Goal: Task Accomplishment & Management: Manage account settings

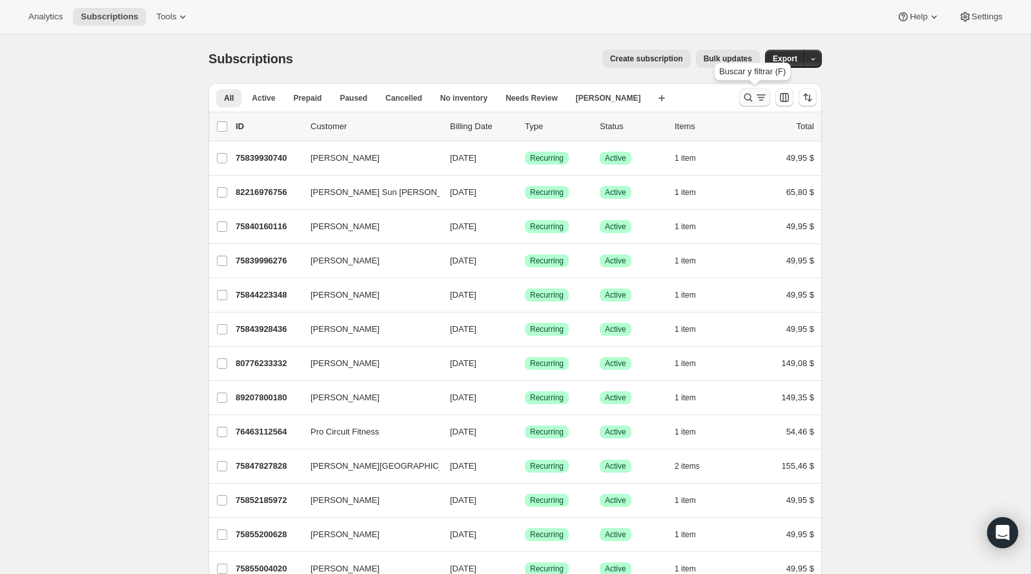
click at [751, 96] on icon "Buscar y filtrar resultados" at bounding box center [748, 98] width 8 height 8
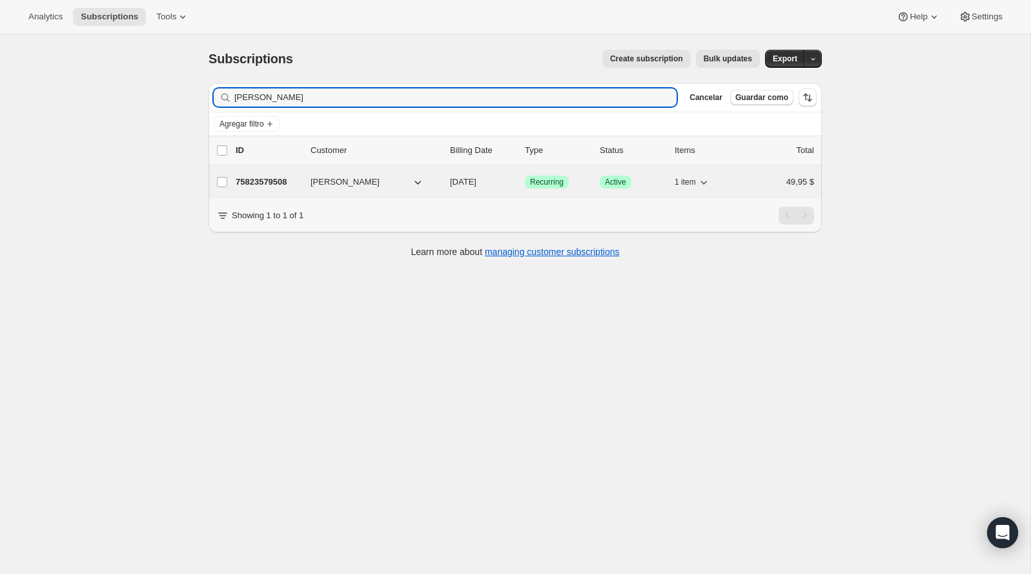
type input "michelle kellog"
click at [367, 179] on span "Michelle Kellogg" at bounding box center [344, 182] width 69 height 13
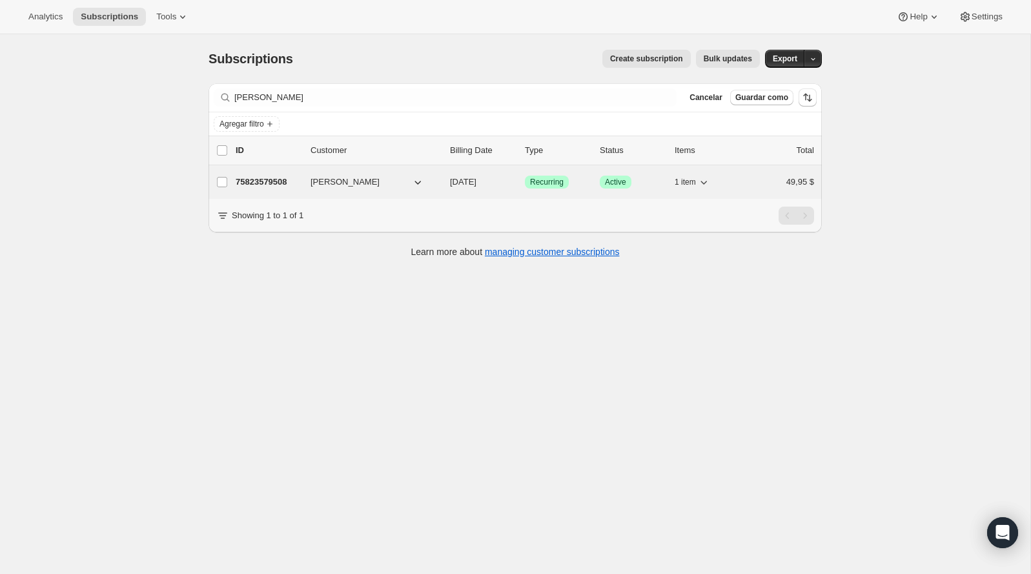
click at [280, 181] on p "75823579508" at bounding box center [268, 182] width 65 height 13
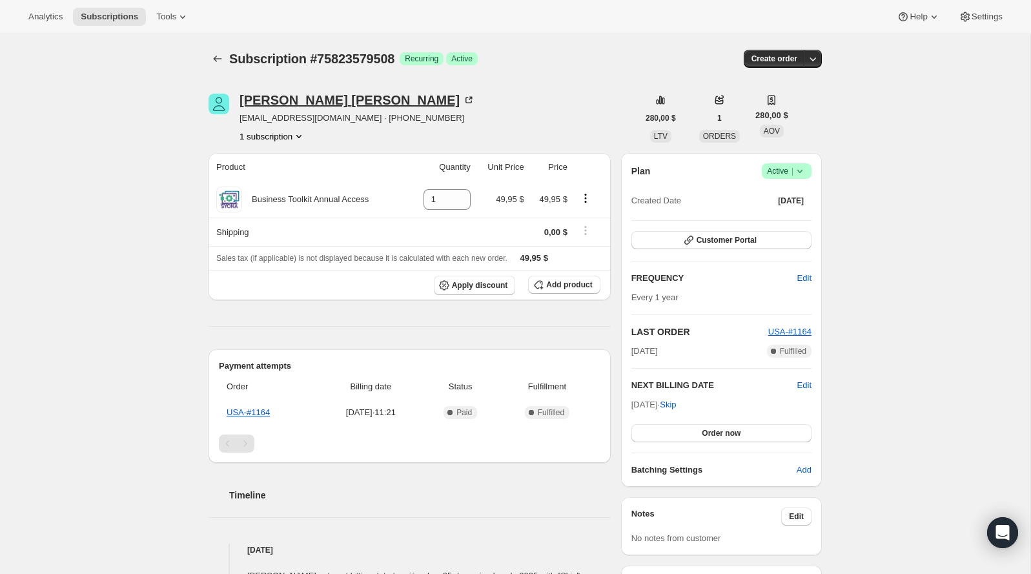
click at [301, 94] on div "Michelle Kellogg" at bounding box center [357, 100] width 236 height 13
click at [800, 170] on icon at bounding box center [799, 171] width 13 height 13
click at [782, 208] on button "Cancel subscription" at bounding box center [782, 218] width 81 height 21
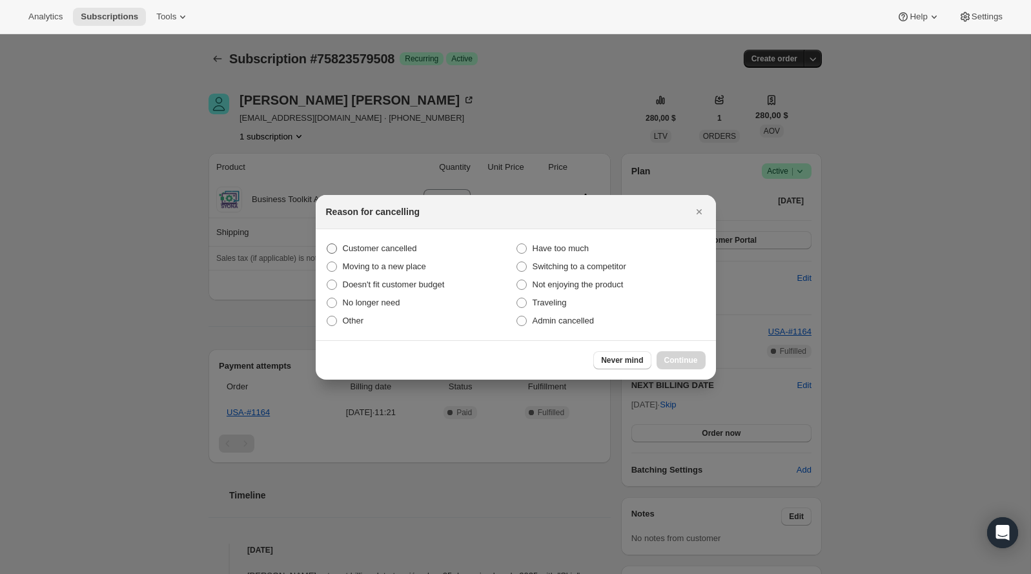
click at [413, 242] on span "Customer cancelled" at bounding box center [380, 248] width 74 height 13
click at [327, 243] on input "Customer cancelled" at bounding box center [327, 243] width 1 height 1
radio input "true"
click at [679, 349] on div "Never mind Continue" at bounding box center [516, 359] width 400 height 39
click at [679, 352] on button "Continue" at bounding box center [680, 360] width 49 height 18
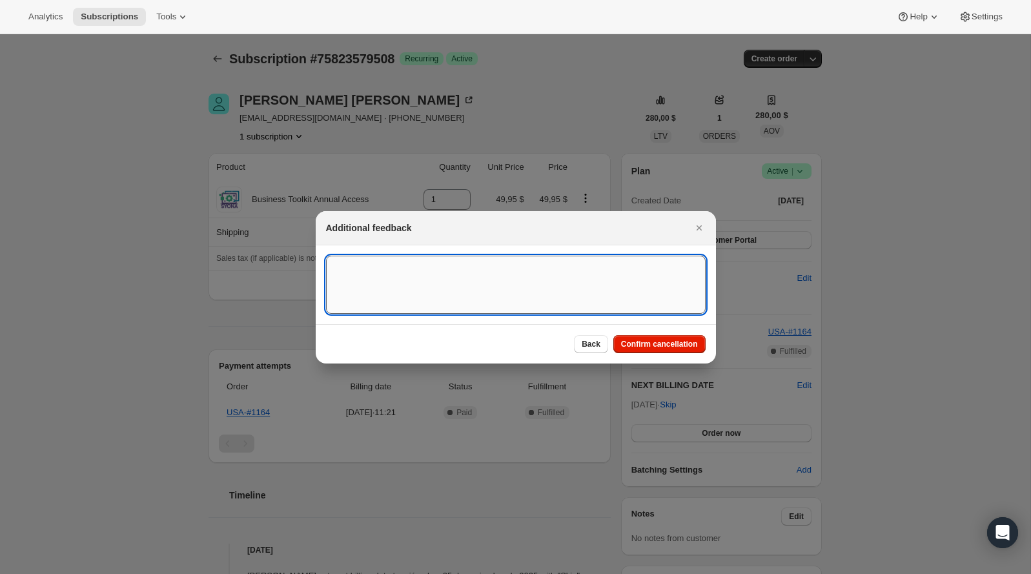
click at [612, 289] on textarea ":rbu:" at bounding box center [516, 285] width 380 height 58
type textarea "Customer canceled BA agreement"
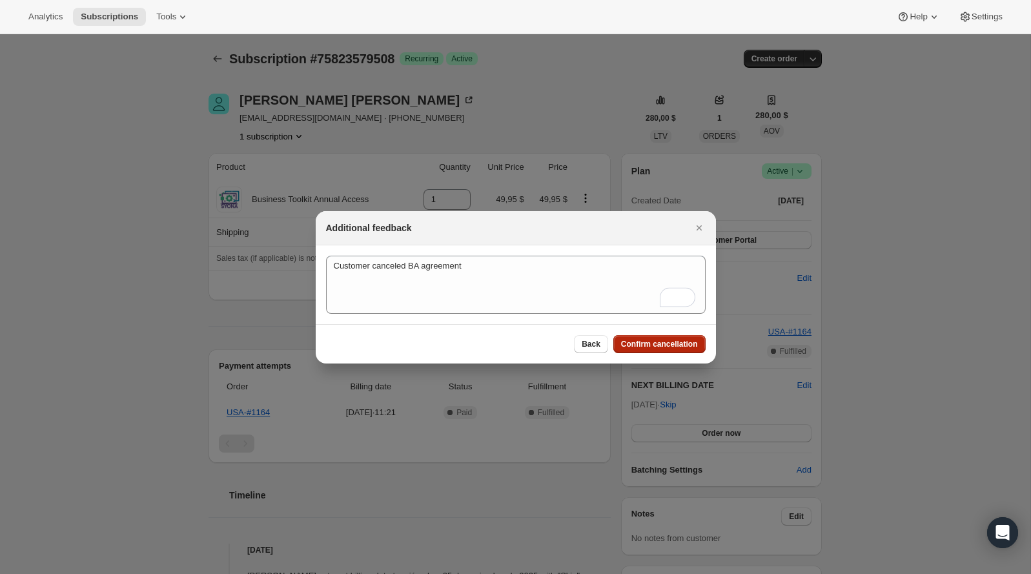
click at [653, 338] on button "Confirm cancellation" at bounding box center [659, 344] width 92 height 18
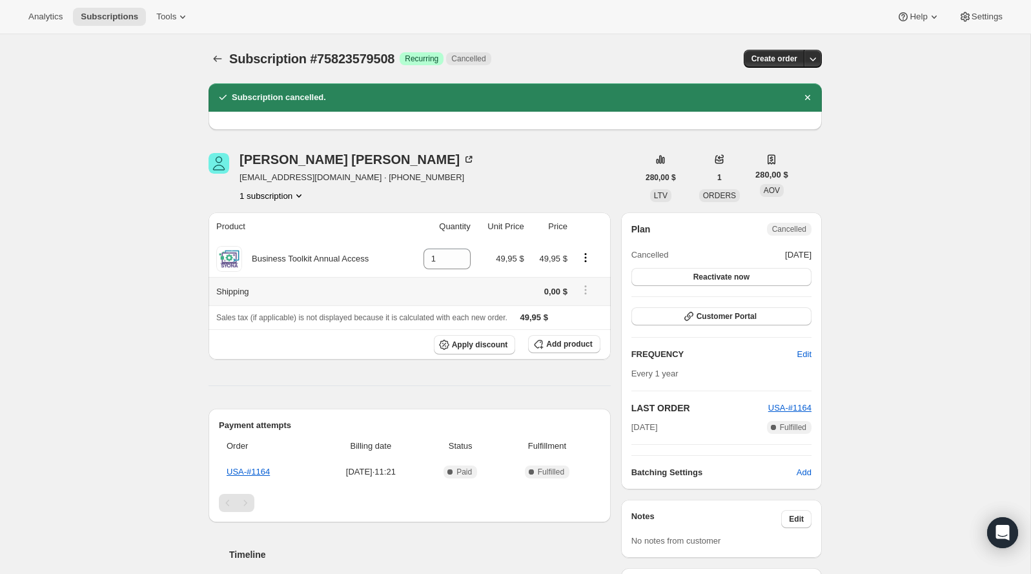
scroll to position [1, 0]
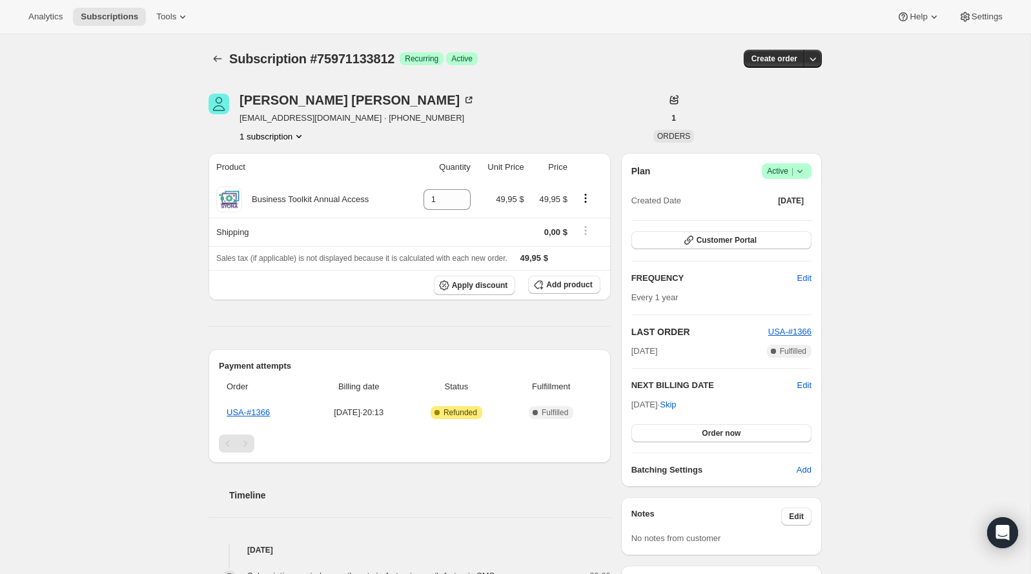
click at [363, 57] on span "Subscription #75971133812" at bounding box center [311, 59] width 165 height 14
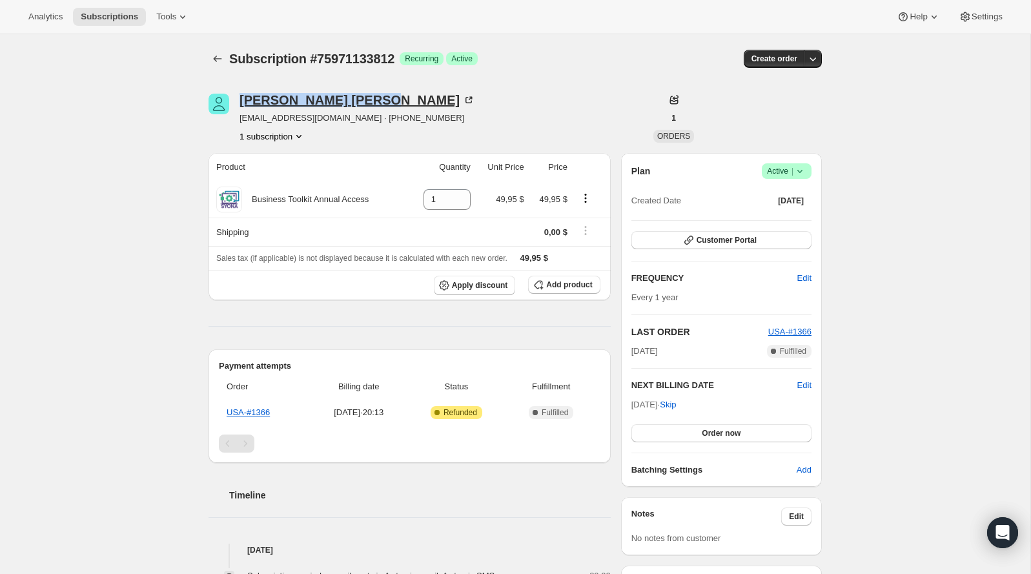
drag, startPoint x: 236, startPoint y: 100, endPoint x: 314, endPoint y: 105, distance: 77.6
click at [314, 105] on div "Randi Miller randimiller9477@gmail.com · +19419140151 1 subscription" at bounding box center [422, 118] width 429 height 49
click at [653, 97] on div "1 ORDERS" at bounding box center [666, 118] width 56 height 49
click at [785, 167] on span "Active |" at bounding box center [786, 171] width 39 height 13
click at [785, 181] on div "Pause subscription Cancel subscription" at bounding box center [782, 211] width 99 height 64
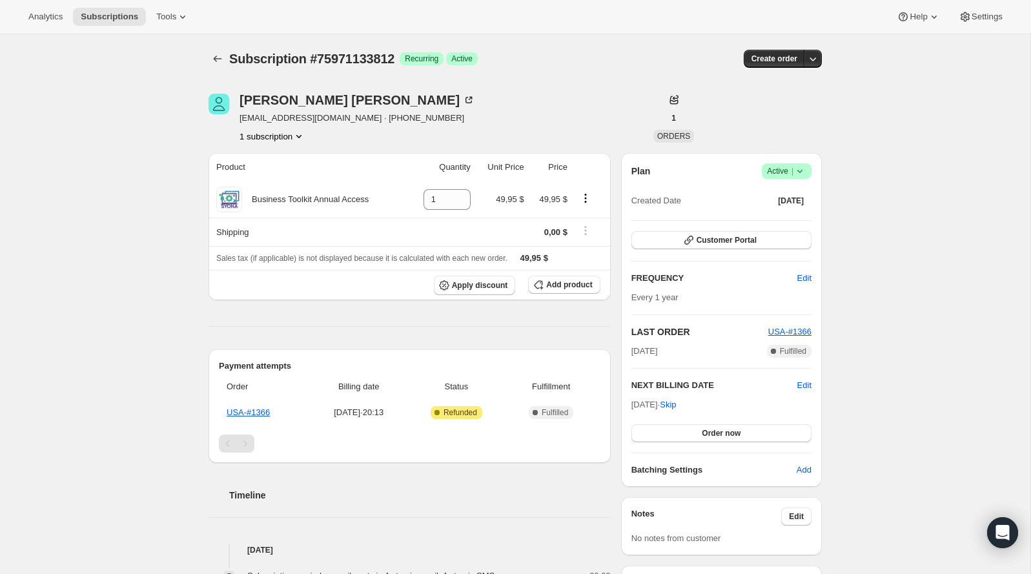
click at [785, 172] on span "Active |" at bounding box center [786, 171] width 39 height 13
click at [783, 196] on span "Pause subscription" at bounding box center [780, 196] width 71 height 10
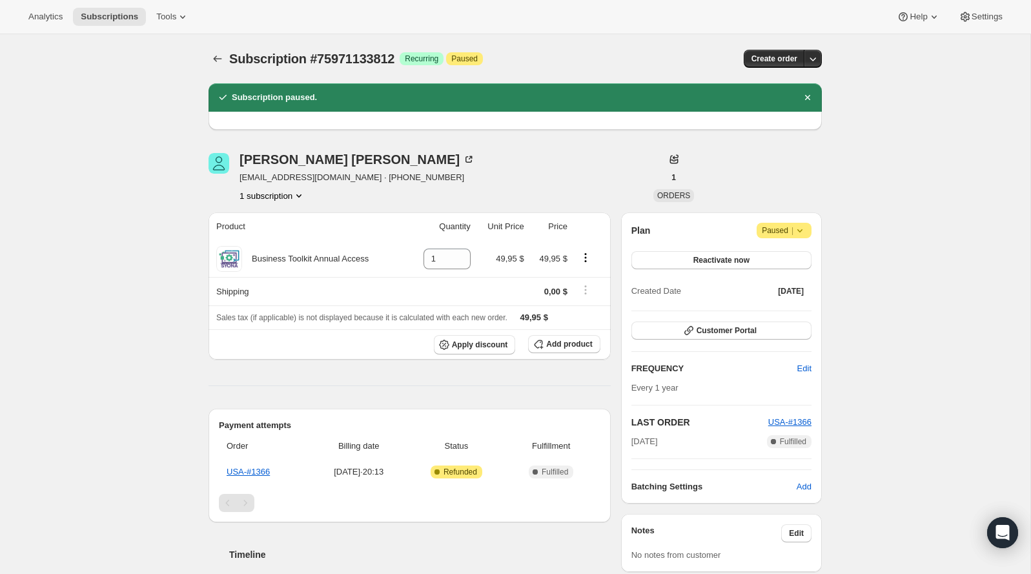
click at [803, 224] on icon at bounding box center [799, 230] width 13 height 13
click at [790, 250] on span "Cancel subscription" at bounding box center [780, 255] width 73 height 10
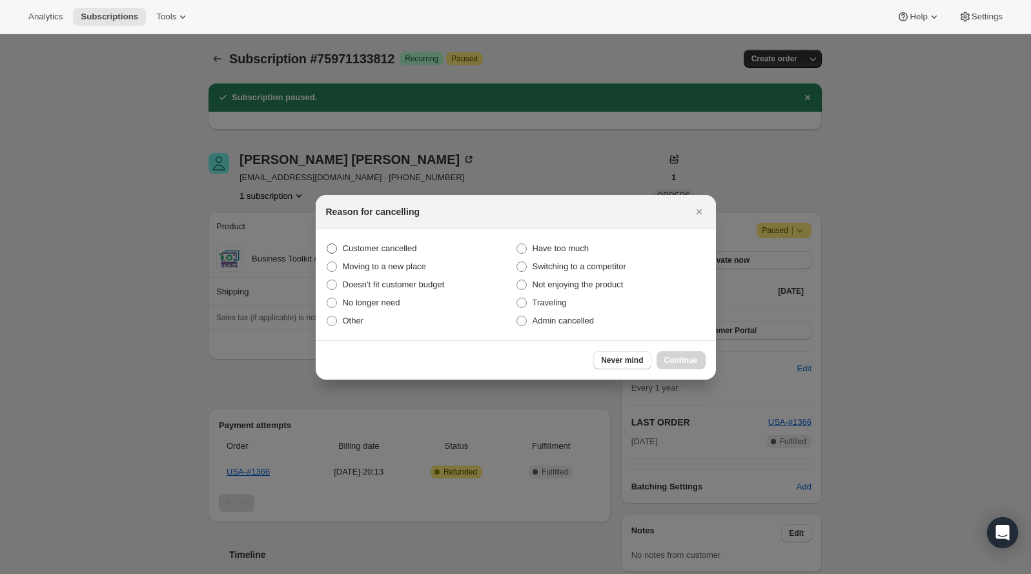
click at [394, 245] on span "Customer cancelled" at bounding box center [380, 248] width 74 height 10
click at [327, 244] on input "Customer cancelled" at bounding box center [327, 243] width 1 height 1
radio input "true"
click at [689, 359] on span "Continue" at bounding box center [681, 360] width 34 height 10
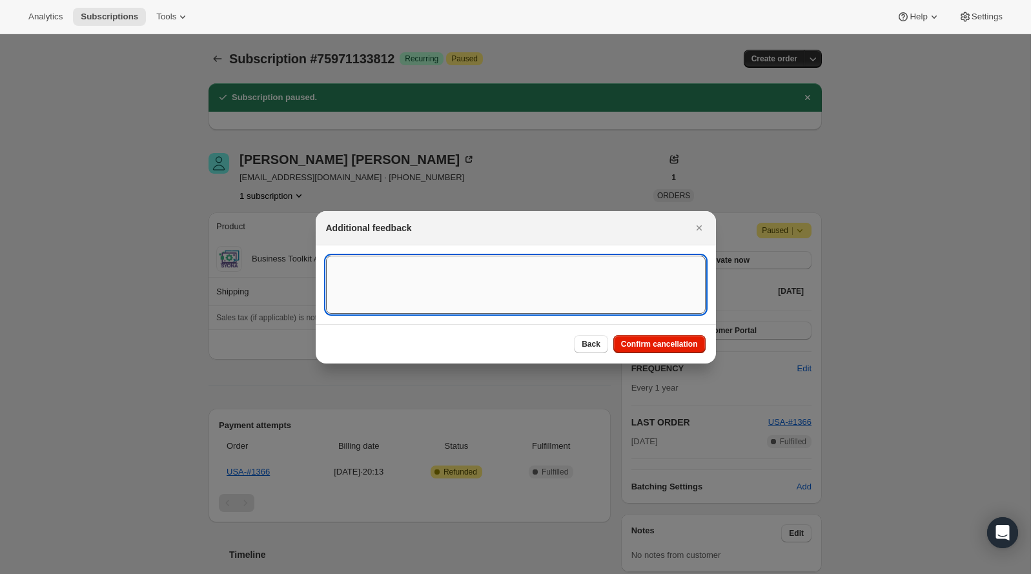
click at [532, 306] on textarea ":rdu:" at bounding box center [516, 285] width 380 height 58
type textarea "Customer canceled BA agreement."
click at [671, 342] on span "Confirm cancellation" at bounding box center [659, 344] width 77 height 10
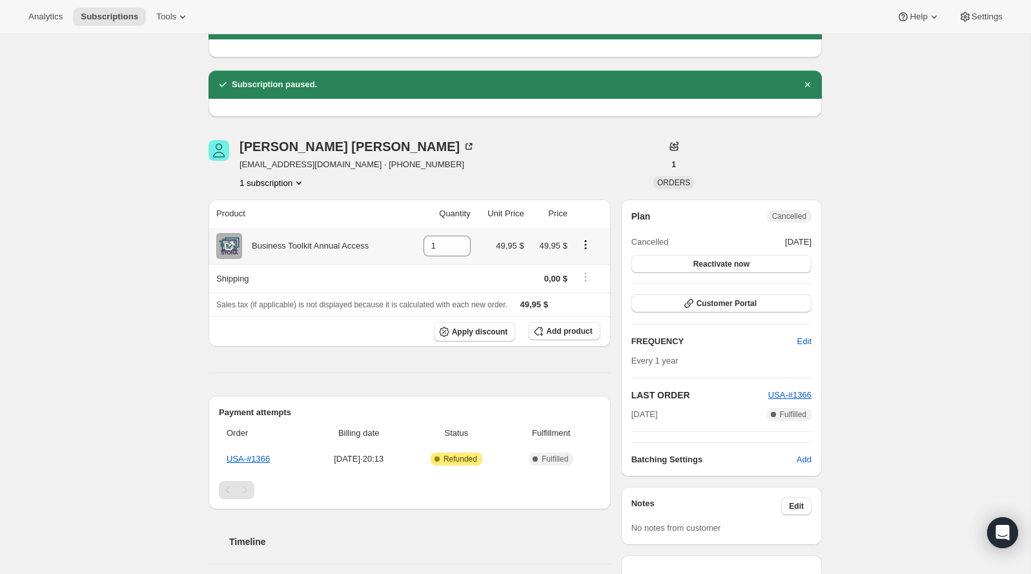
scroll to position [72, 0]
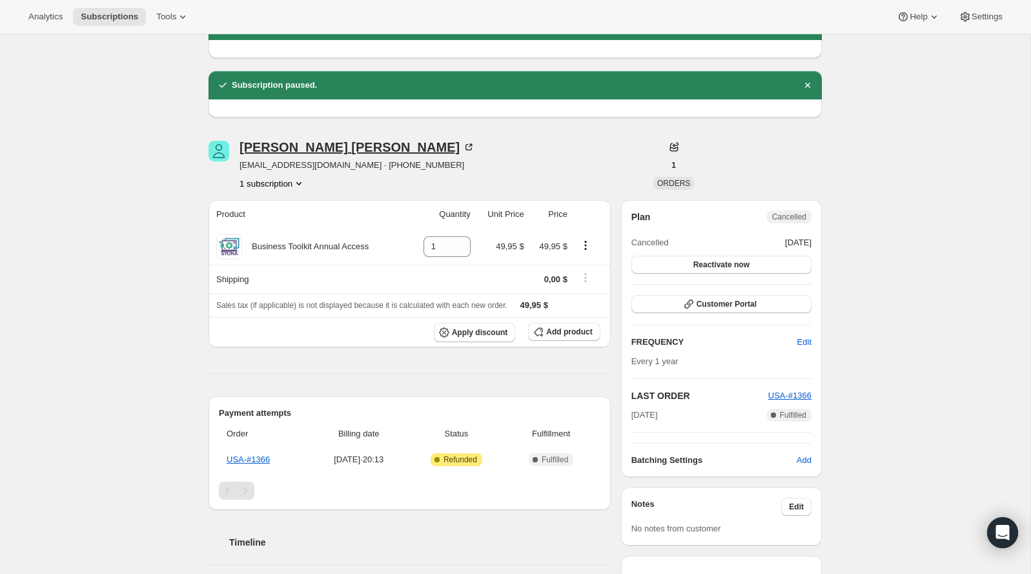
click at [296, 143] on div "Randi Miller" at bounding box center [357, 147] width 236 height 13
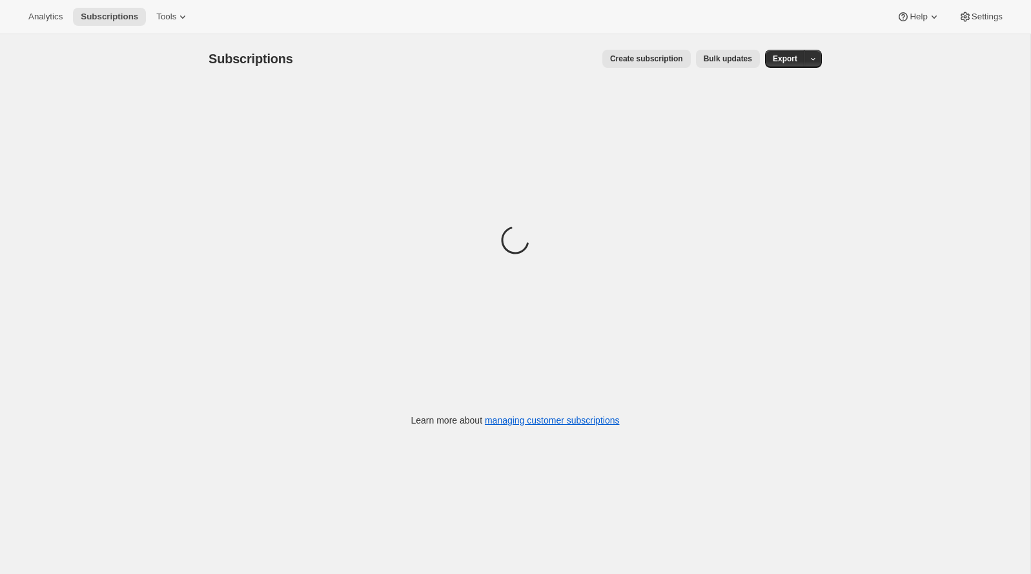
scroll to position [1, 0]
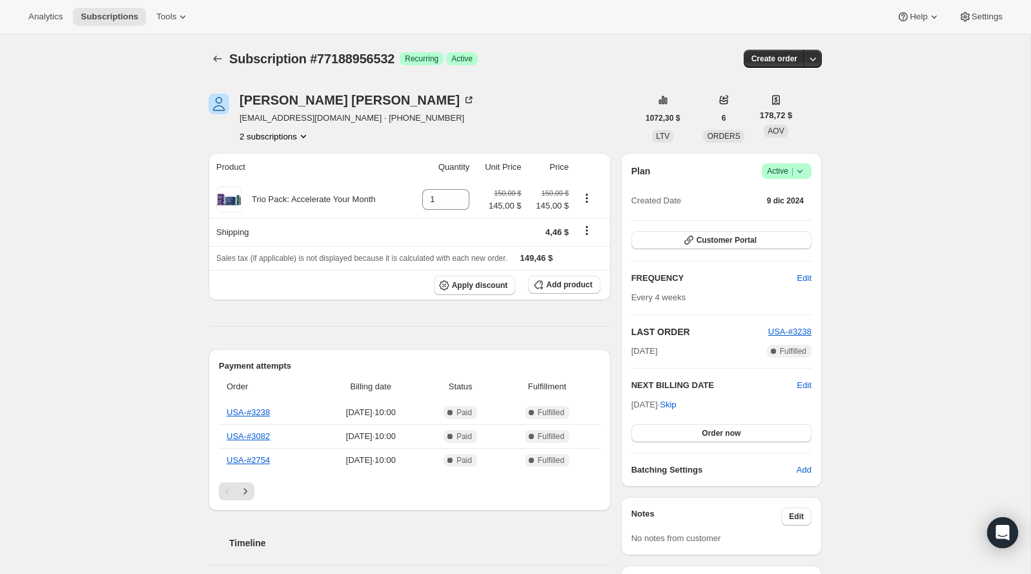
click at [305, 132] on icon "Product actions" at bounding box center [303, 136] width 13 height 13
click at [307, 156] on span "75893244276" at bounding box center [274, 160] width 90 height 13
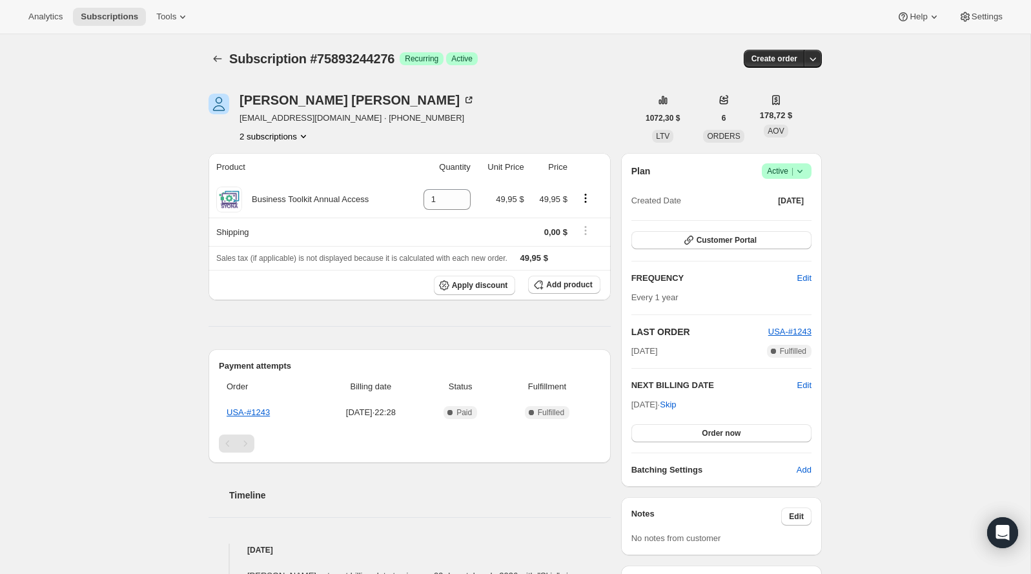
click at [285, 140] on button "2 subscriptions" at bounding box center [274, 136] width 70 height 13
click at [312, 172] on button "77188956532" at bounding box center [273, 182] width 97 height 21
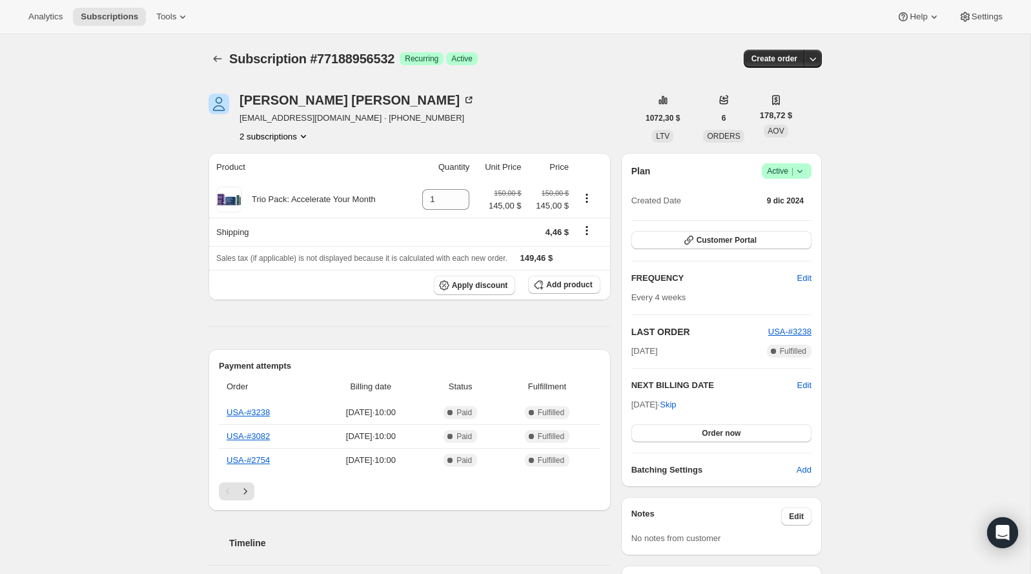
click at [383, 59] on span "Subscription #77188956532" at bounding box center [311, 59] width 165 height 14
copy span "77188956532"
click at [296, 144] on div "Scott Morgan coachscottymo@gmail.com · +13102919805 2 subscriptions 1072,30 $ L…" at bounding box center [509, 539] width 623 height 933
click at [296, 139] on button "2 subscriptions" at bounding box center [274, 136] width 70 height 13
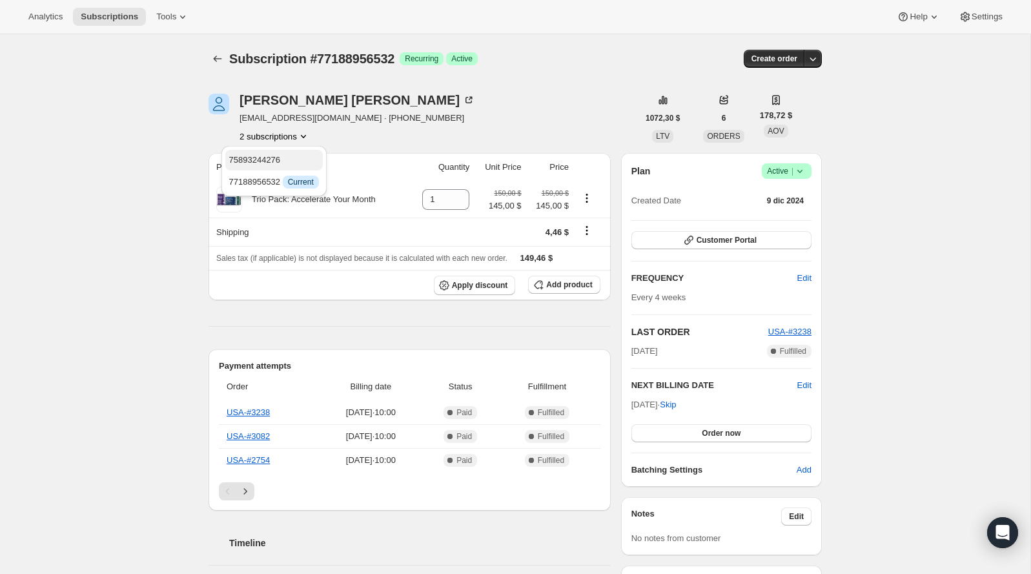
click at [299, 168] on button "75893244276" at bounding box center [273, 160] width 97 height 21
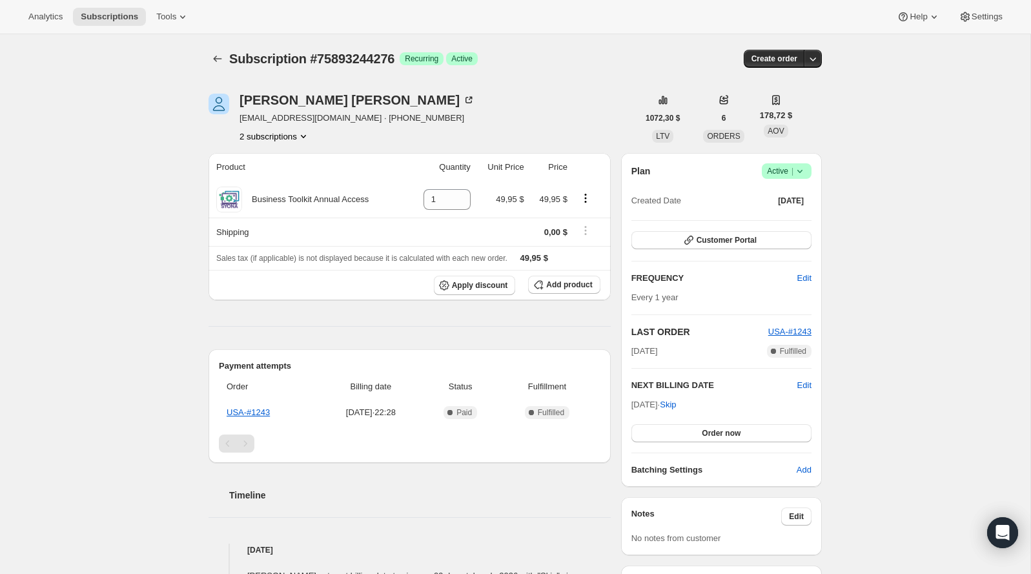
click at [355, 54] on span "Subscription #75893244276" at bounding box center [311, 59] width 165 height 14
copy span "75893244276"
click at [281, 132] on button "2 subscriptions" at bounding box center [274, 136] width 70 height 13
click at [292, 188] on button "77188956532" at bounding box center [273, 182] width 97 height 21
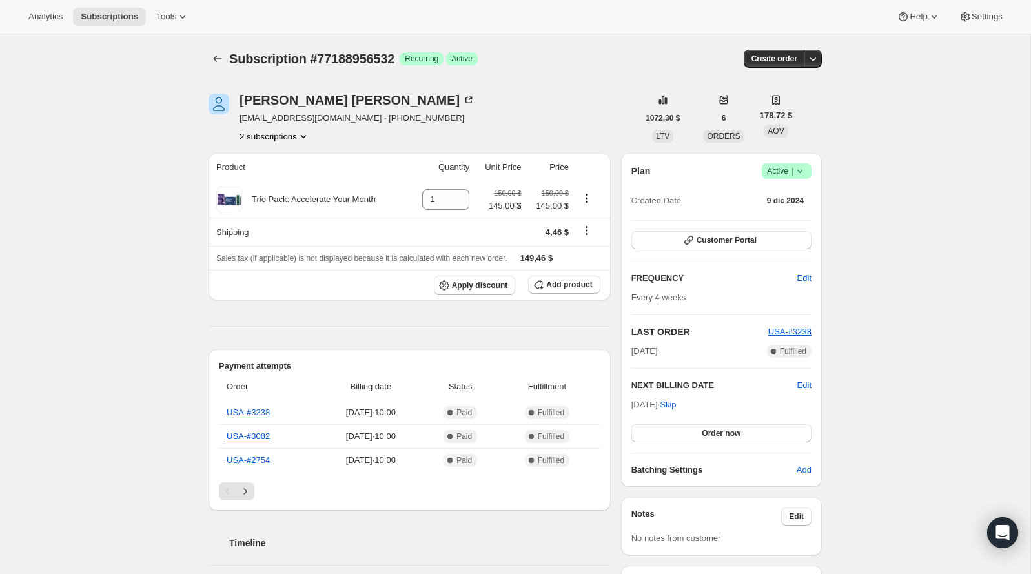
click at [345, 56] on span "Subscription #77188956532" at bounding box center [311, 59] width 165 height 14
copy span "77188956532"
click at [791, 170] on span "|" at bounding box center [792, 171] width 2 height 10
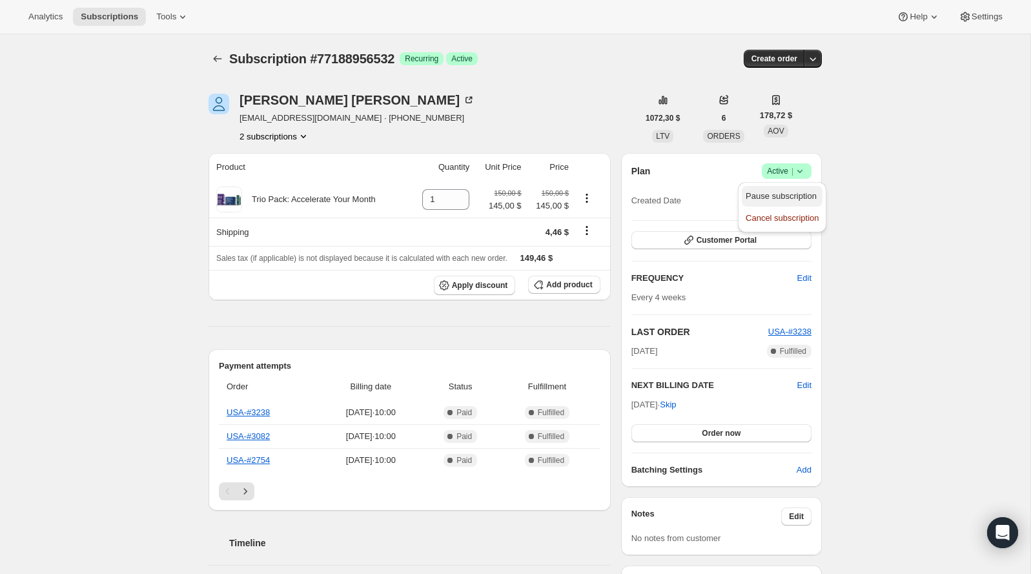
click at [788, 197] on span "Pause subscription" at bounding box center [780, 196] width 71 height 10
click at [291, 138] on button "2 subscriptions" at bounding box center [274, 136] width 70 height 13
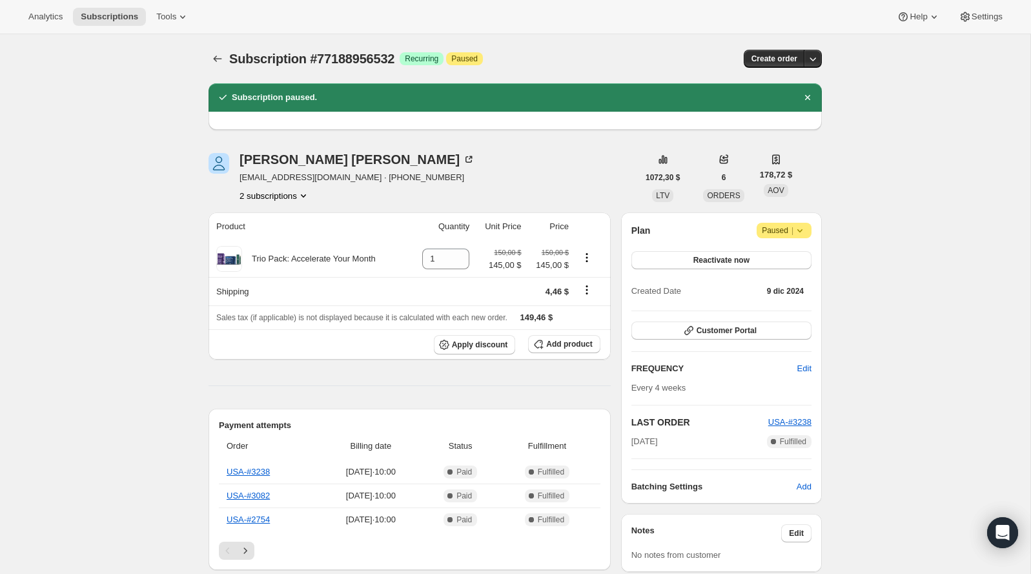
click at [305, 197] on icon "Product actions" at bounding box center [303, 195] width 13 height 13
click at [301, 220] on span "75893244276" at bounding box center [274, 219] width 90 height 13
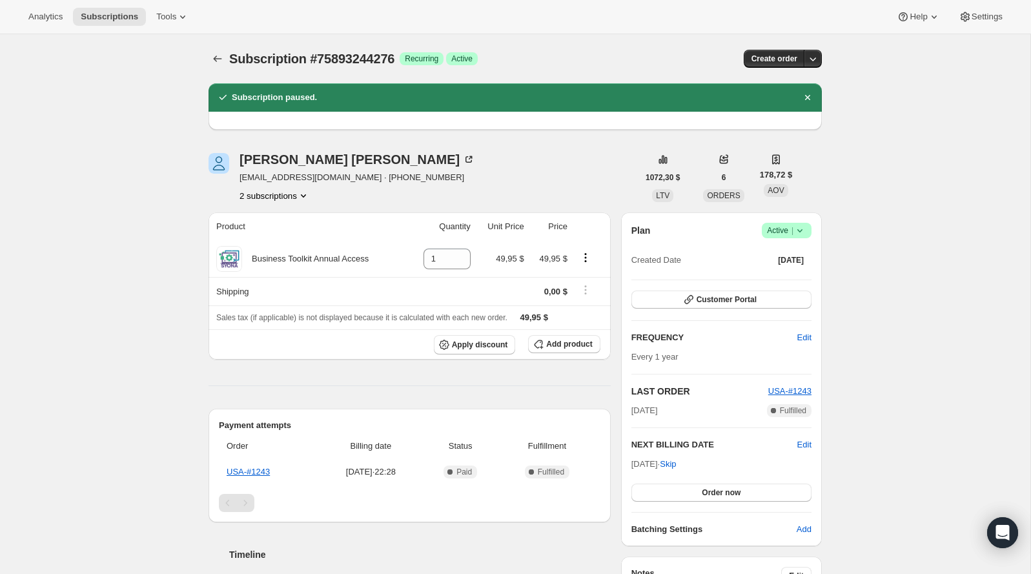
click at [798, 229] on icon at bounding box center [799, 230] width 5 height 3
click at [772, 256] on span "Pause subscription" at bounding box center [780, 255] width 71 height 10
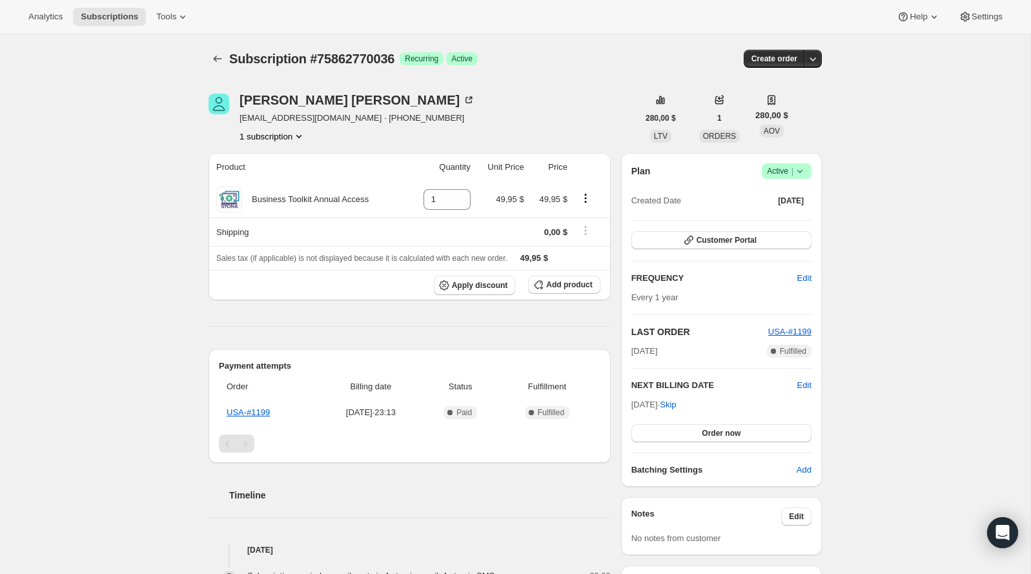
click at [361, 52] on span "Subscription #75862770036" at bounding box center [311, 59] width 165 height 14
copy span "75862770036"
click at [801, 171] on icon at bounding box center [799, 171] width 13 height 13
click at [799, 193] on span "Pause subscription" at bounding box center [780, 196] width 71 height 10
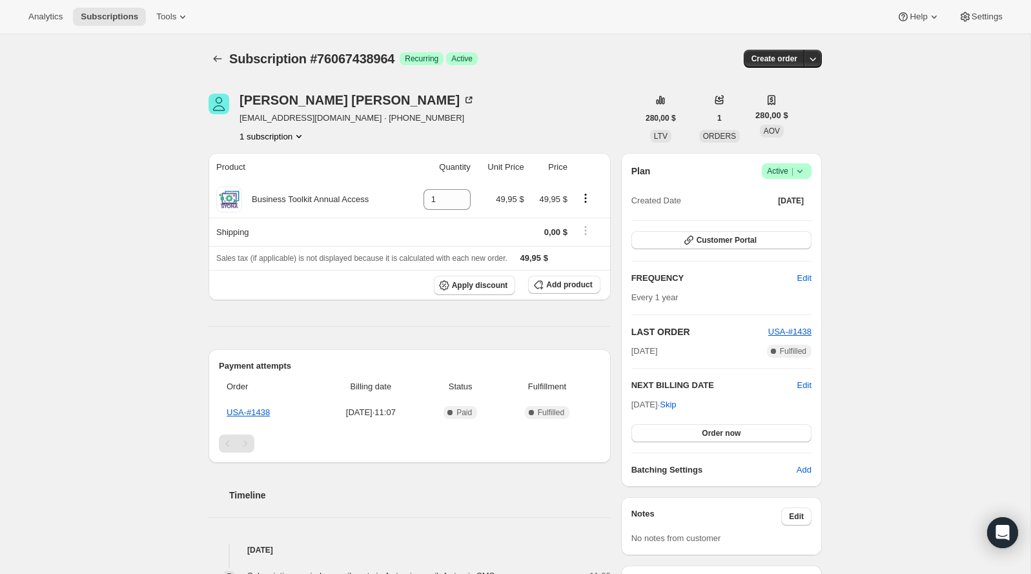
click at [367, 56] on span "Subscription #76067438964" at bounding box center [311, 59] width 165 height 14
copy span "76067438964"
click at [386, 63] on span "Subscription #76087034228" at bounding box center [311, 59] width 165 height 14
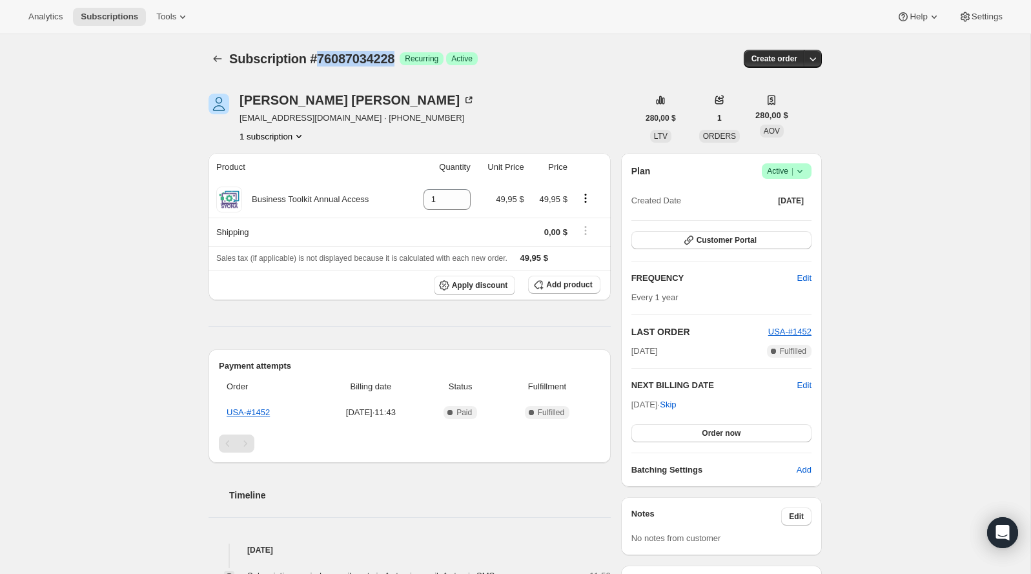
copy span "76087034228"
click at [775, 167] on span "Active |" at bounding box center [786, 171] width 39 height 13
click at [780, 195] on span "Pause subscription" at bounding box center [780, 196] width 71 height 10
click at [356, 59] on span "Subscription #76071403892" at bounding box center [311, 59] width 165 height 14
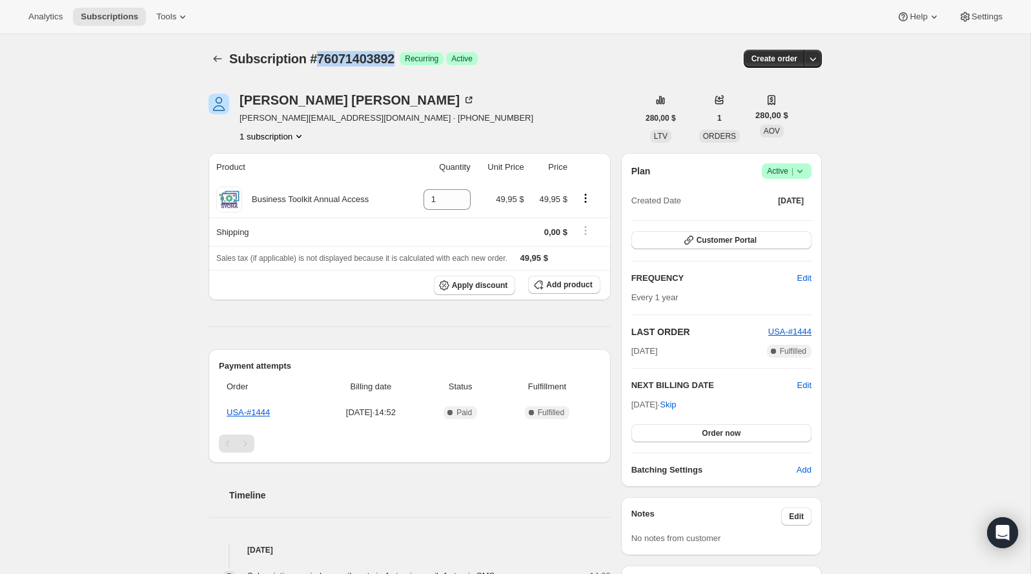
copy span "76071403892"
click at [799, 172] on icon at bounding box center [799, 171] width 13 height 13
click at [782, 202] on span "Pause subscription" at bounding box center [781, 196] width 73 height 13
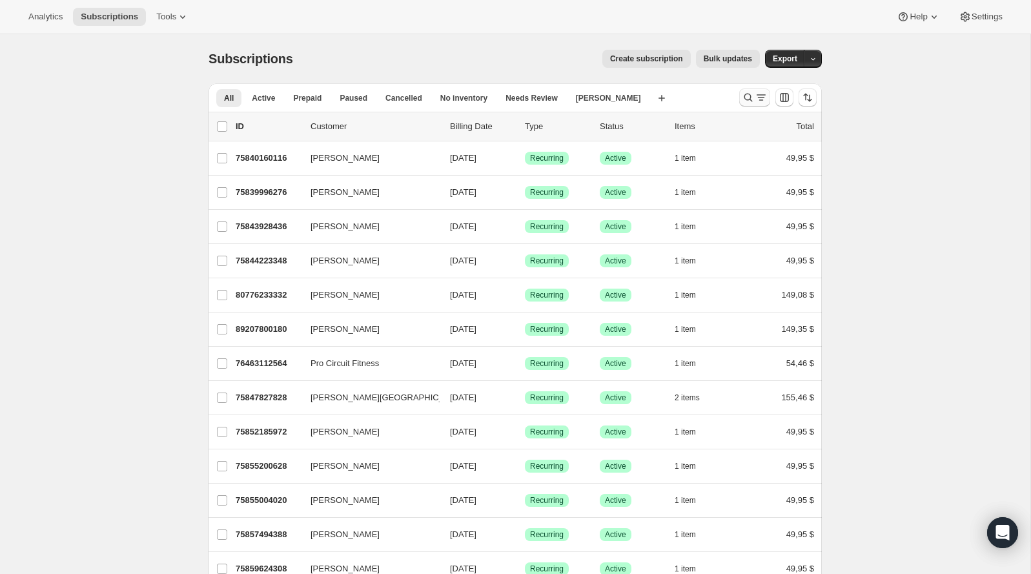
click at [744, 93] on icon "Buscar y filtrar resultados" at bounding box center [748, 97] width 13 height 13
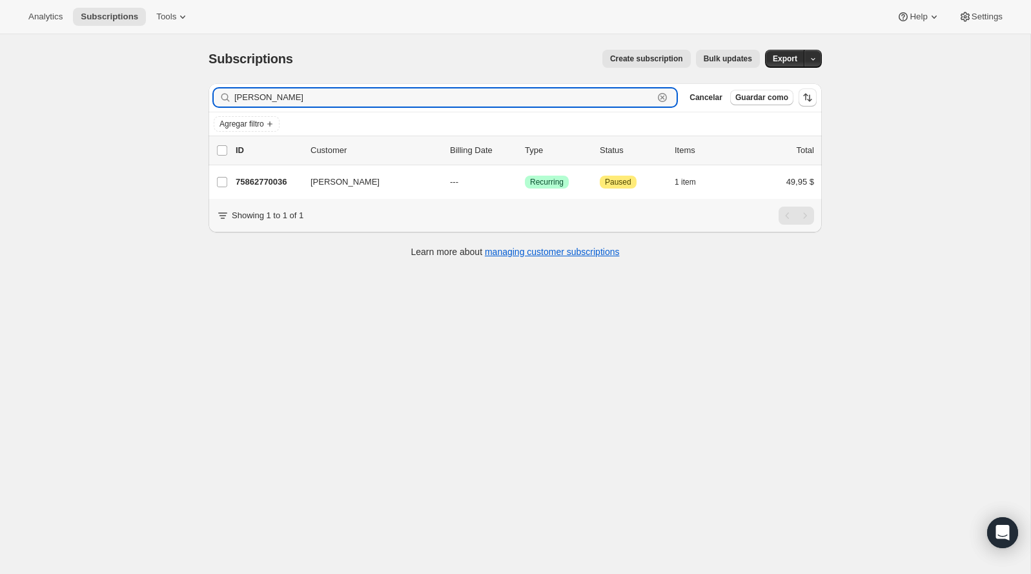
type input "[PERSON_NAME]"
